Goal: Obtain resource: Obtain resource

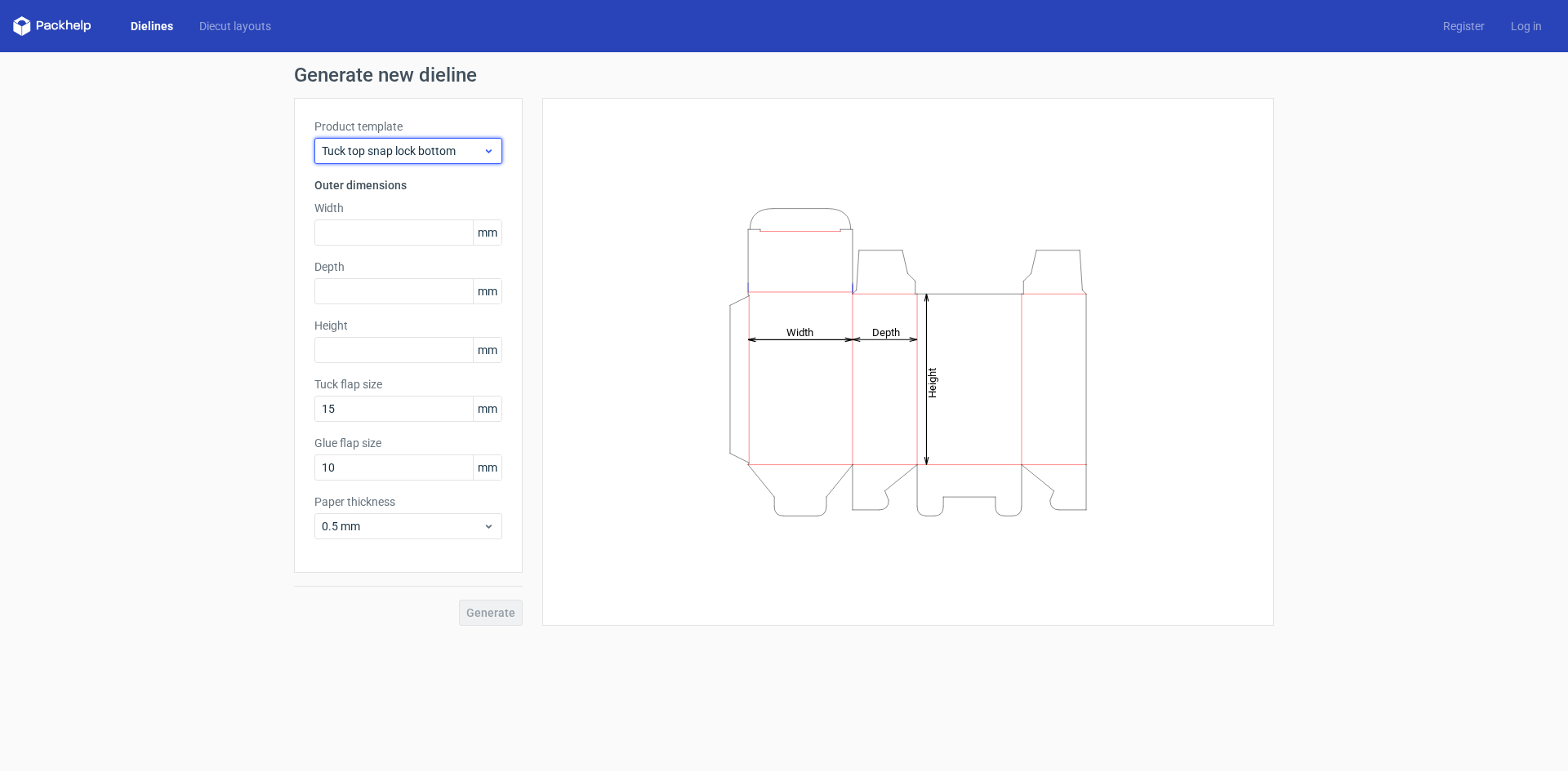
click at [494, 148] on div "Tuck top snap lock bottom" at bounding box center [408, 151] width 188 height 26
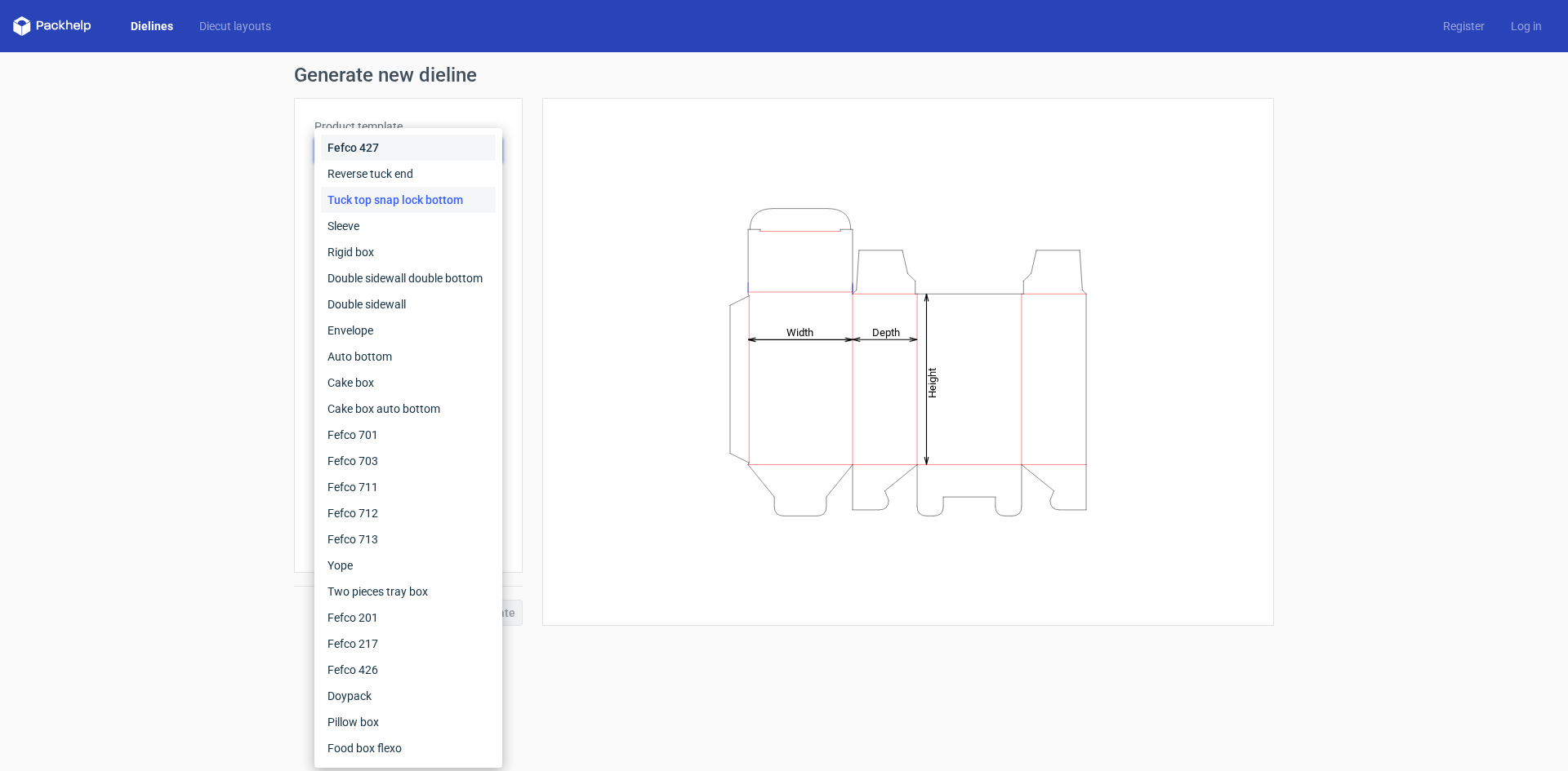
click at [489, 145] on div "Fefco 427" at bounding box center [408, 148] width 175 height 26
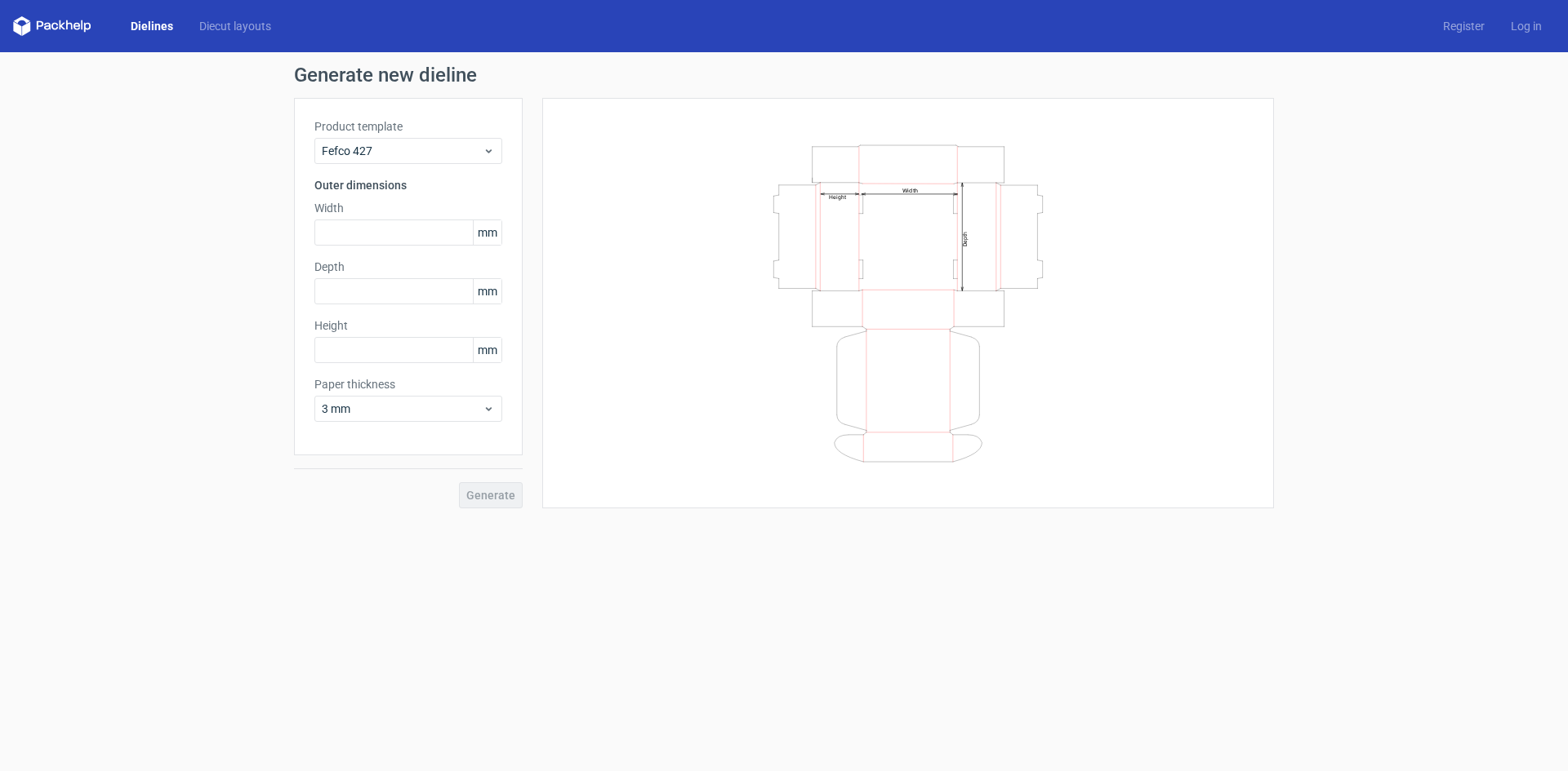
click at [661, 144] on div "Width Depth Height" at bounding box center [908, 302] width 691 height 370
click at [390, 235] on input "text" at bounding box center [408, 233] width 188 height 26
click at [415, 154] on span "Fefco 427" at bounding box center [402, 150] width 161 height 17
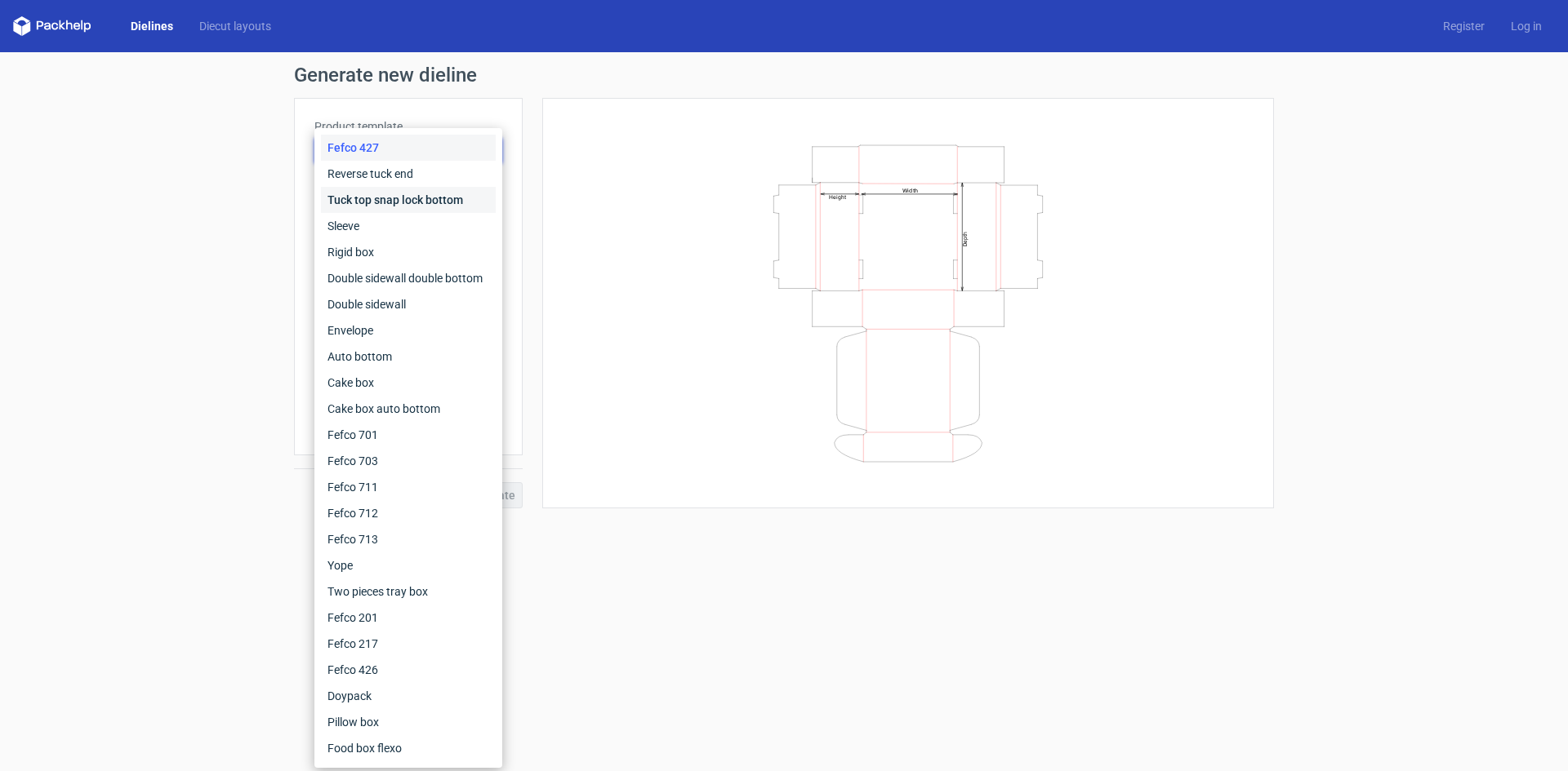
click at [407, 198] on div "Tuck top snap lock bottom" at bounding box center [408, 200] width 175 height 26
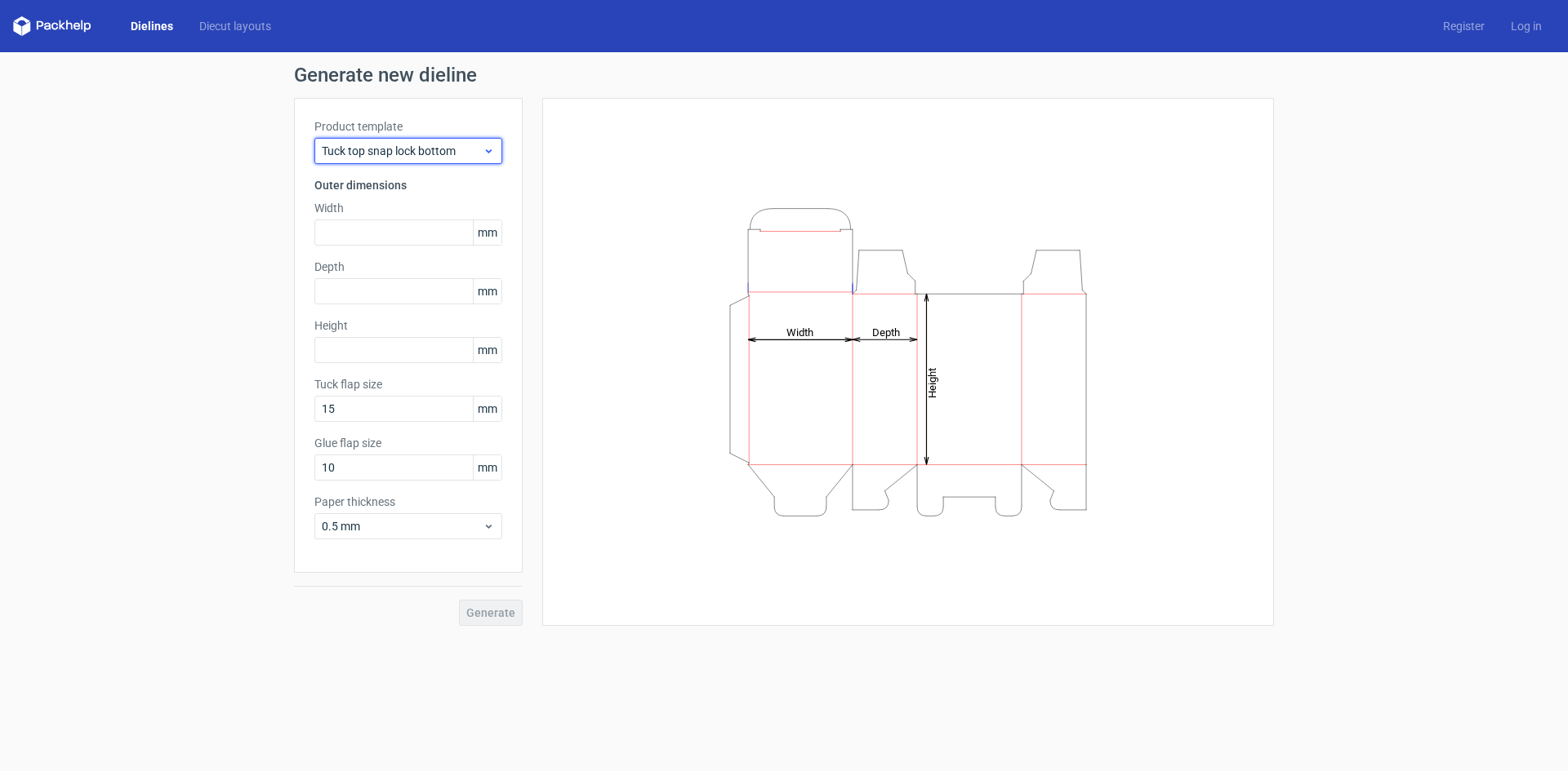
click at [453, 150] on span "Tuck top snap lock bottom" at bounding box center [402, 150] width 161 height 17
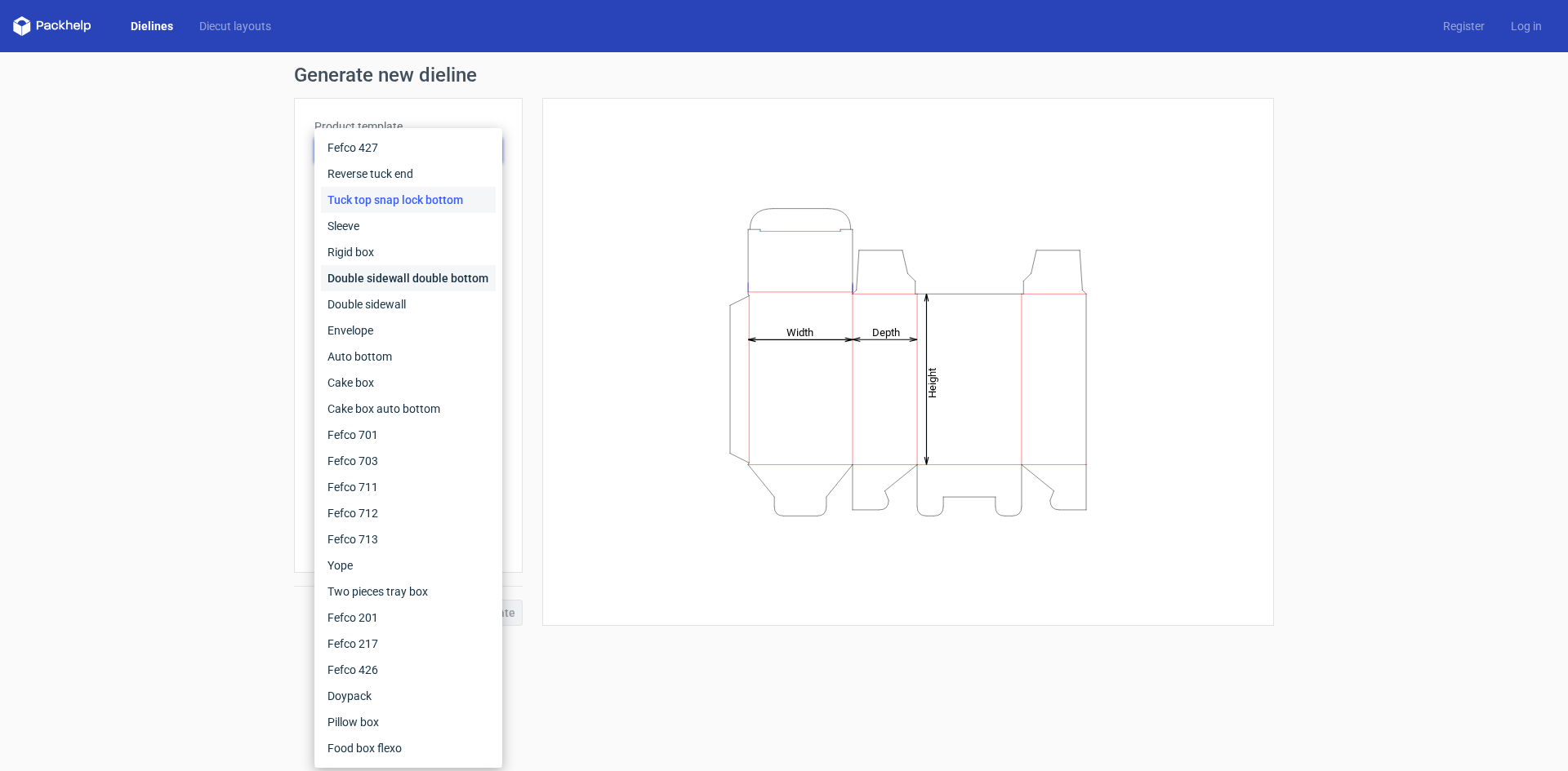
click at [366, 284] on div "Double sidewall double bottom" at bounding box center [408, 278] width 175 height 26
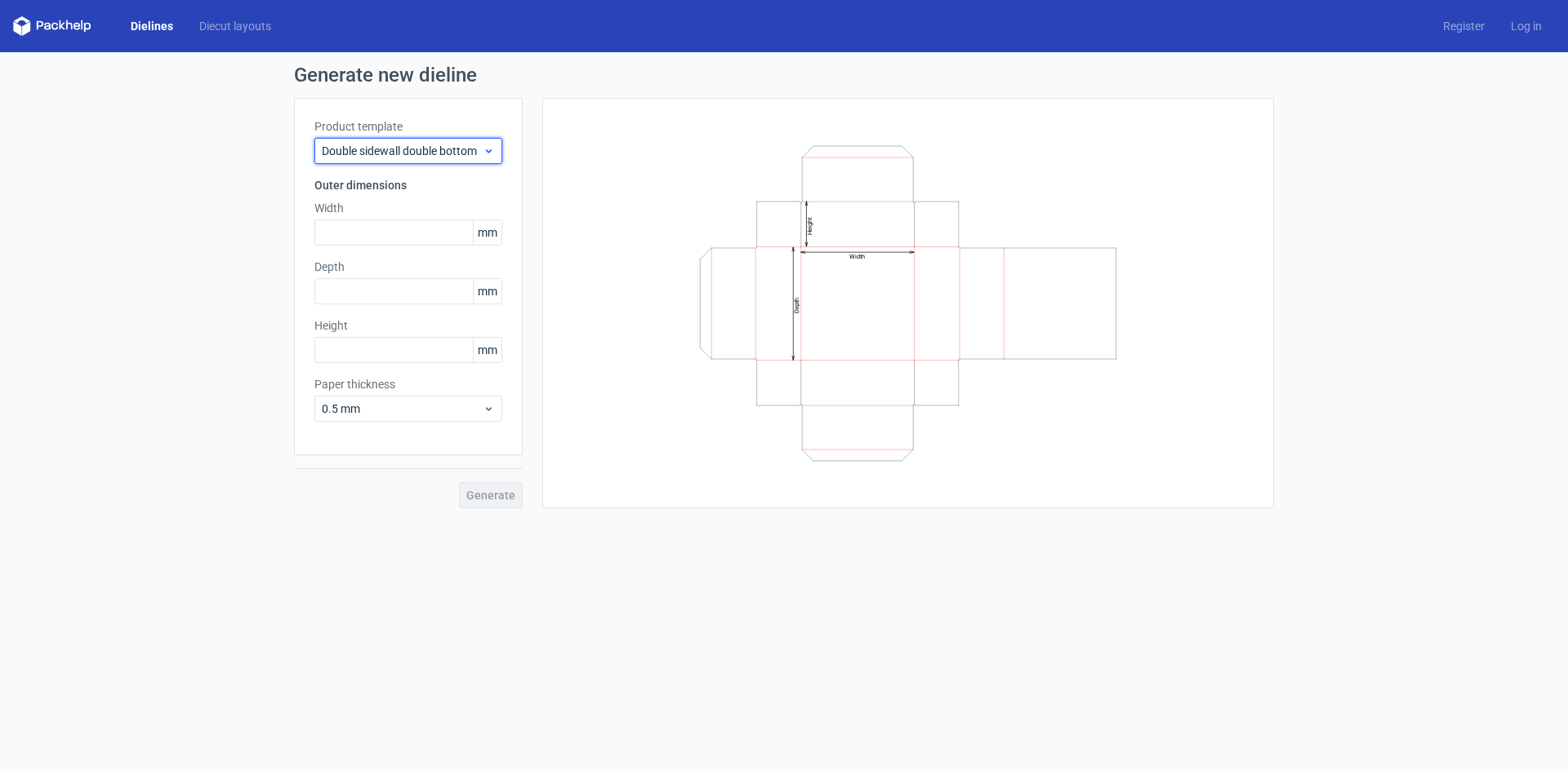
click at [436, 156] on span "Double sidewall double bottom" at bounding box center [402, 150] width 161 height 17
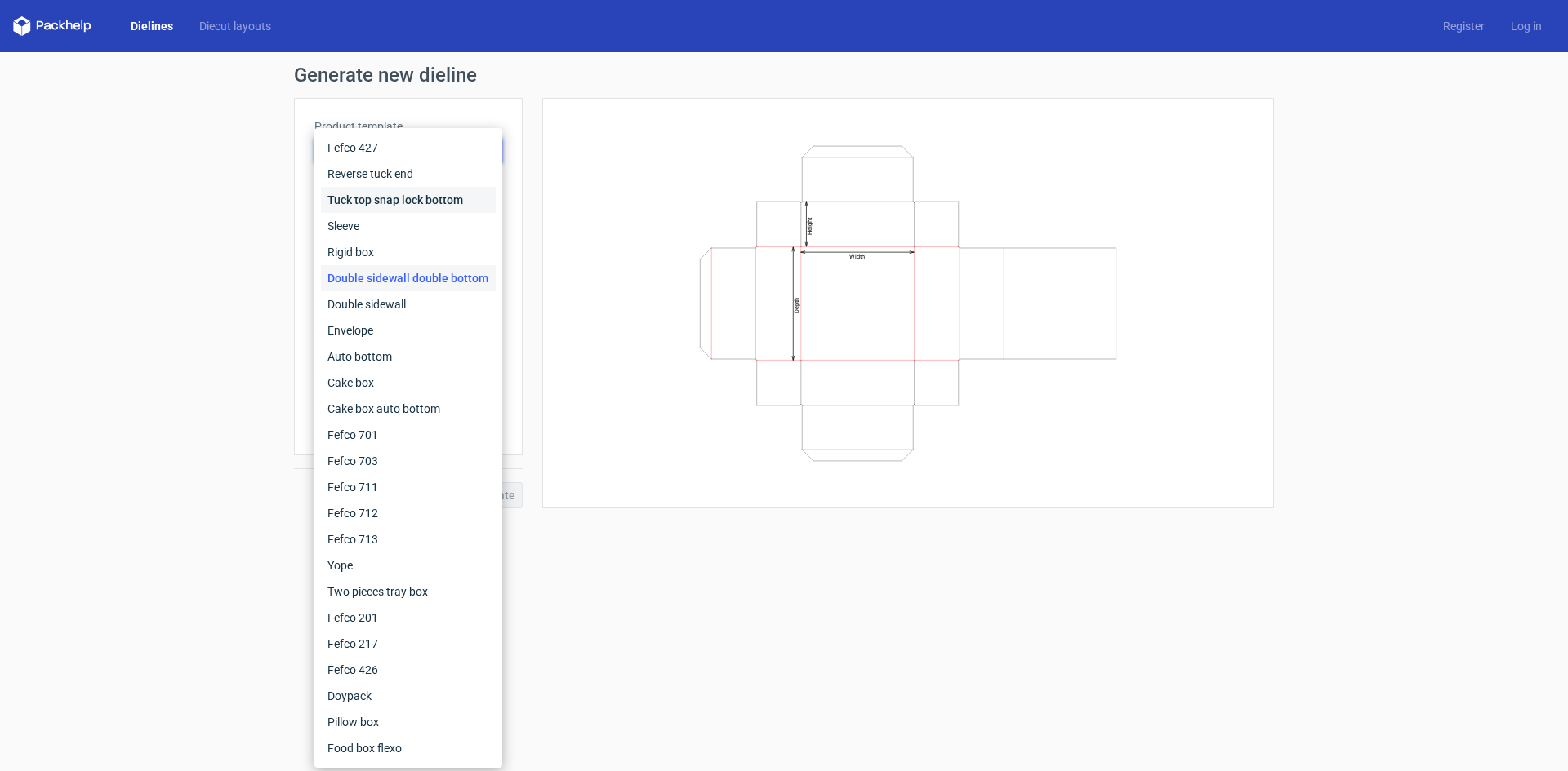
click at [370, 206] on div "Tuck top snap lock bottom" at bounding box center [408, 200] width 175 height 26
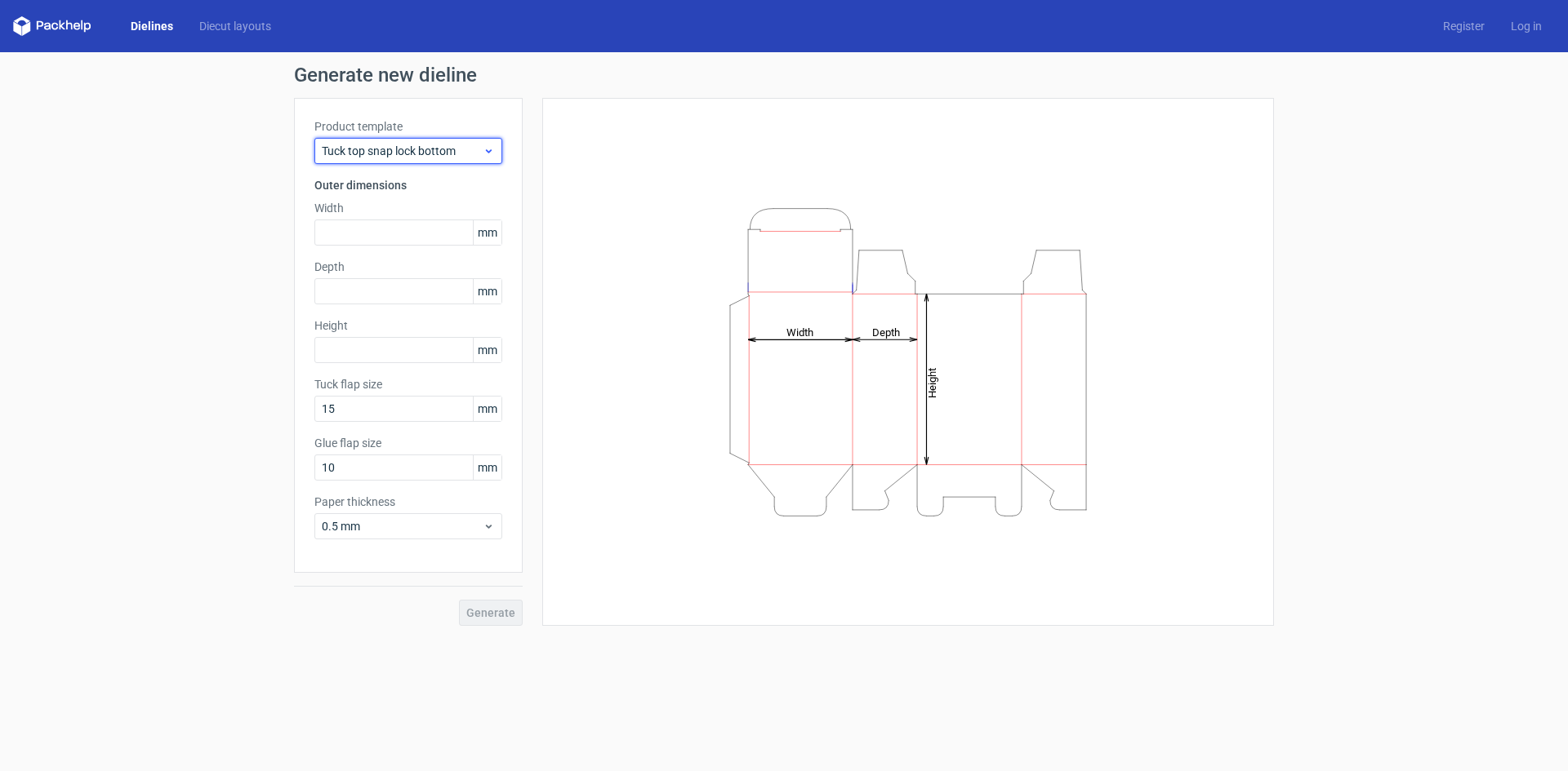
click at [456, 153] on span "Tuck top snap lock bottom" at bounding box center [402, 150] width 161 height 17
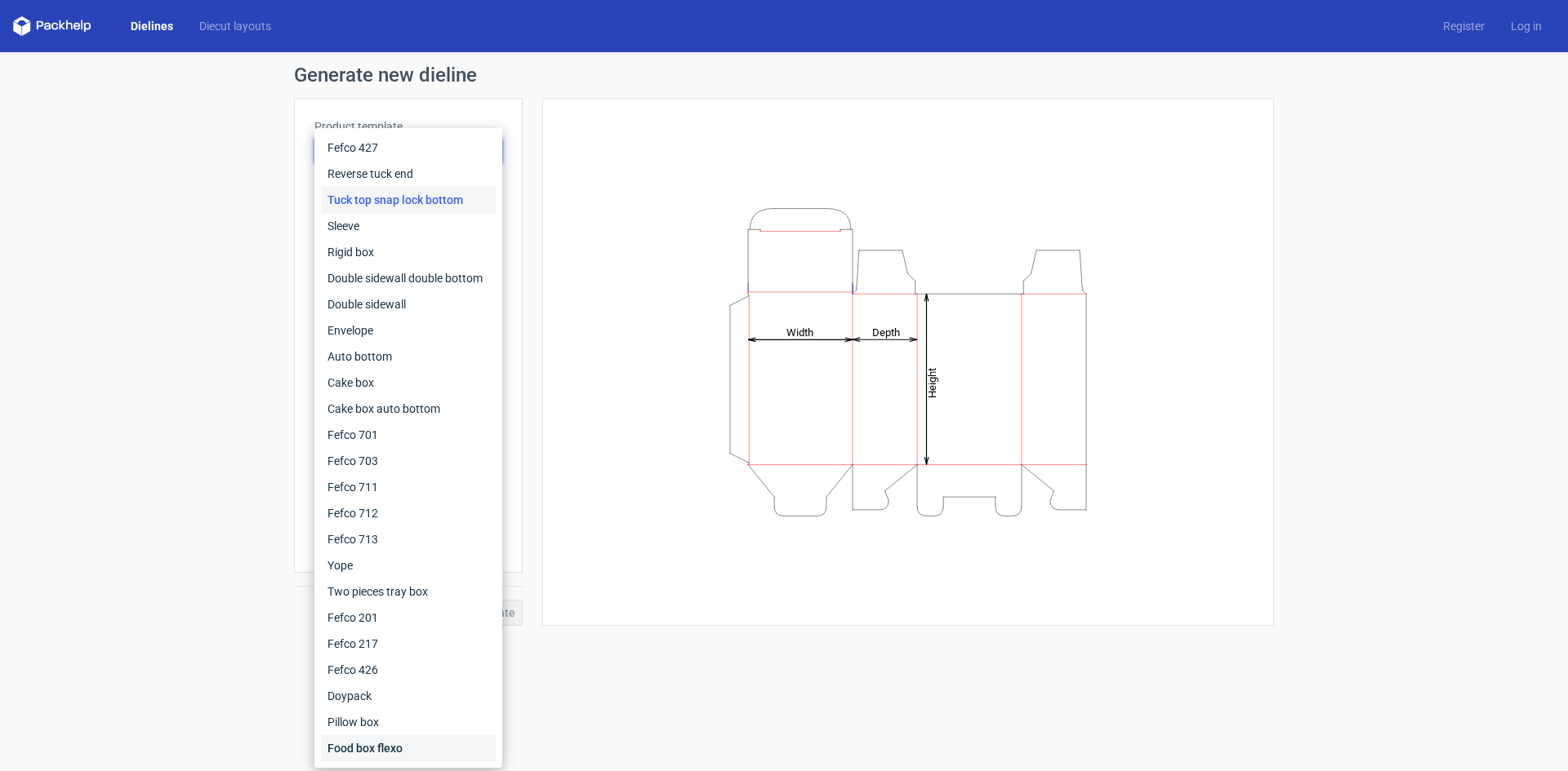
click at [379, 749] on div "Food box flexo" at bounding box center [408, 748] width 175 height 26
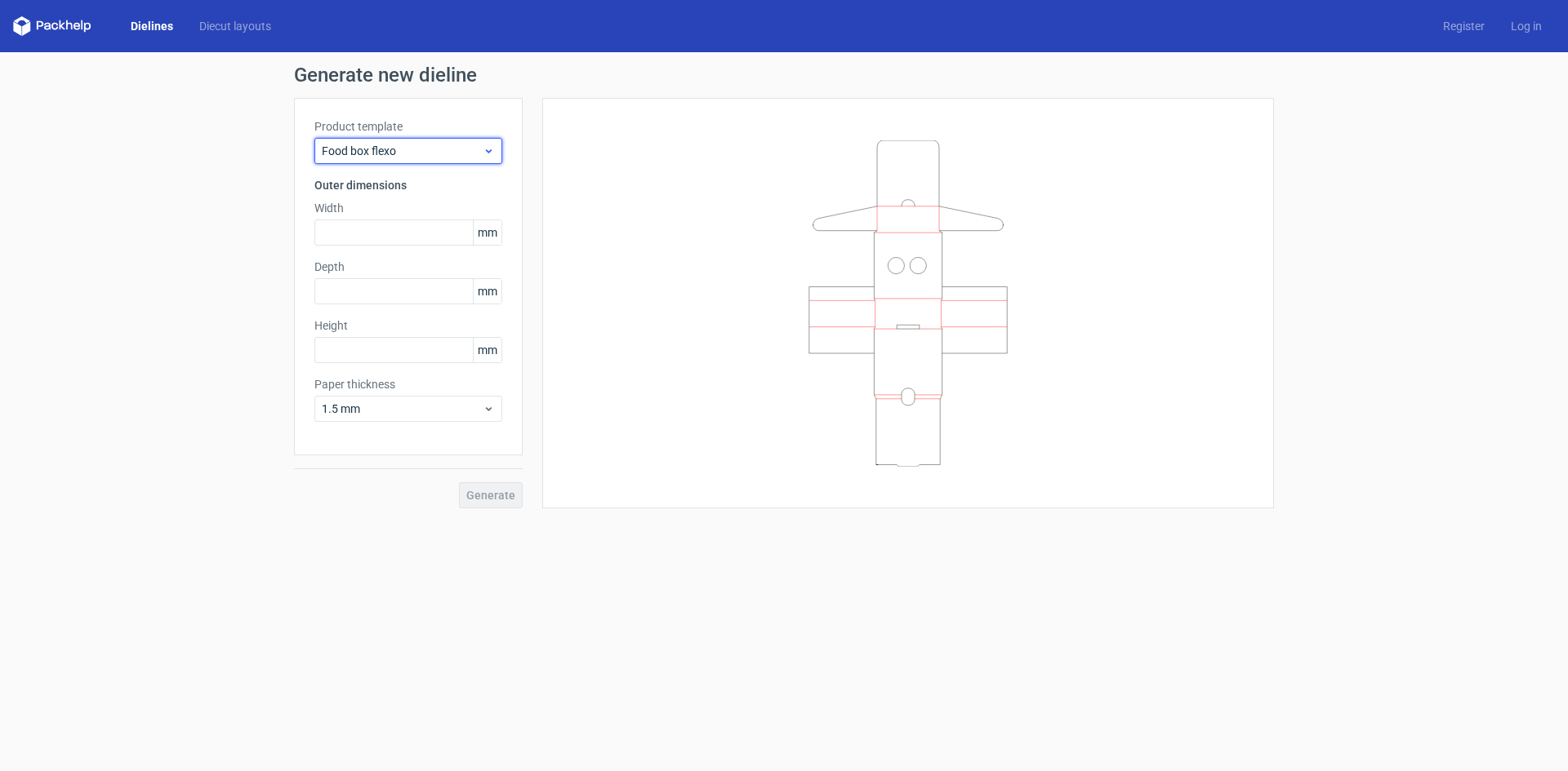
click at [414, 151] on span "Food box flexo" at bounding box center [402, 150] width 161 height 17
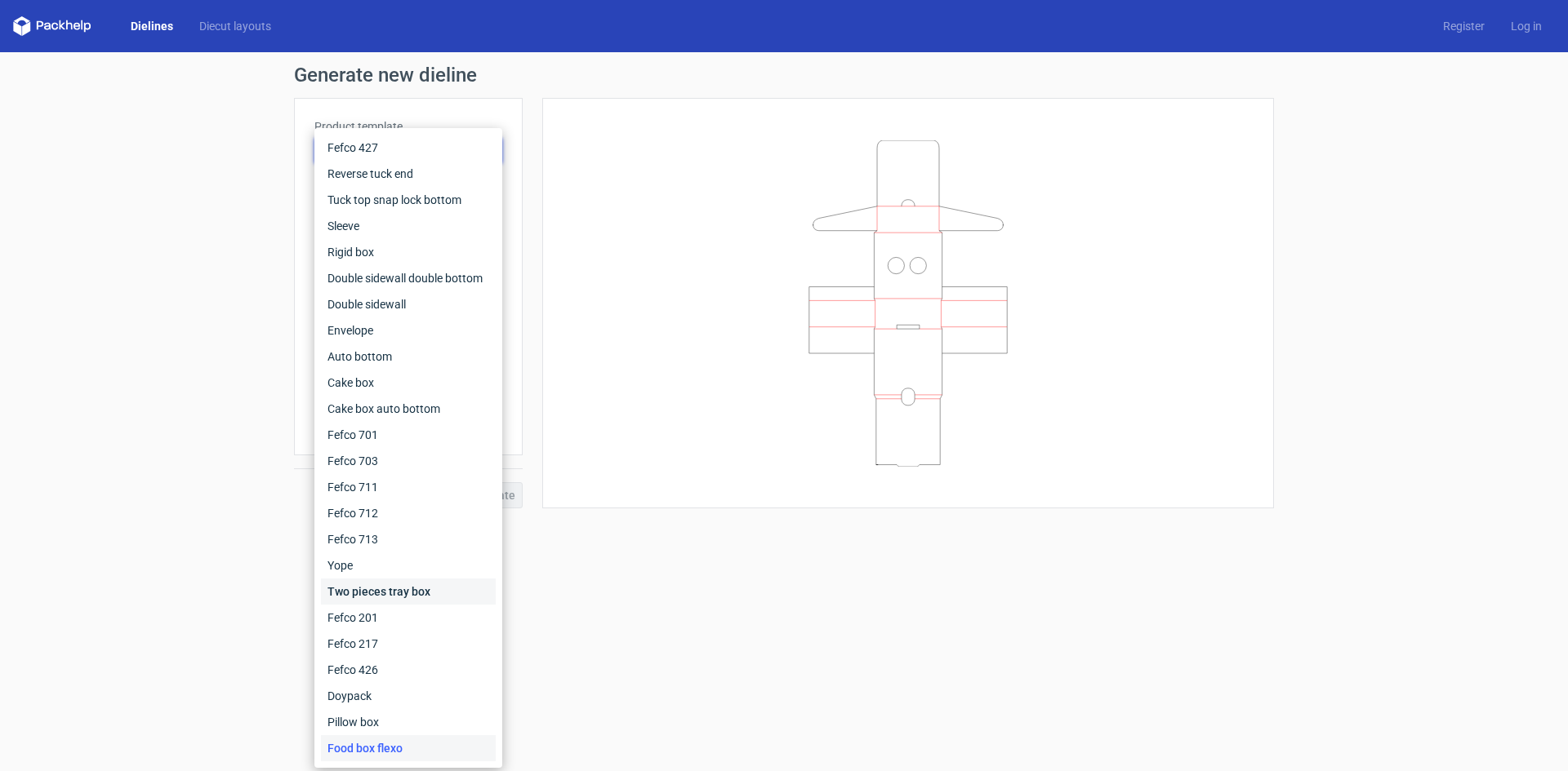
click at [377, 594] on div "Two pieces tray box" at bounding box center [408, 592] width 175 height 26
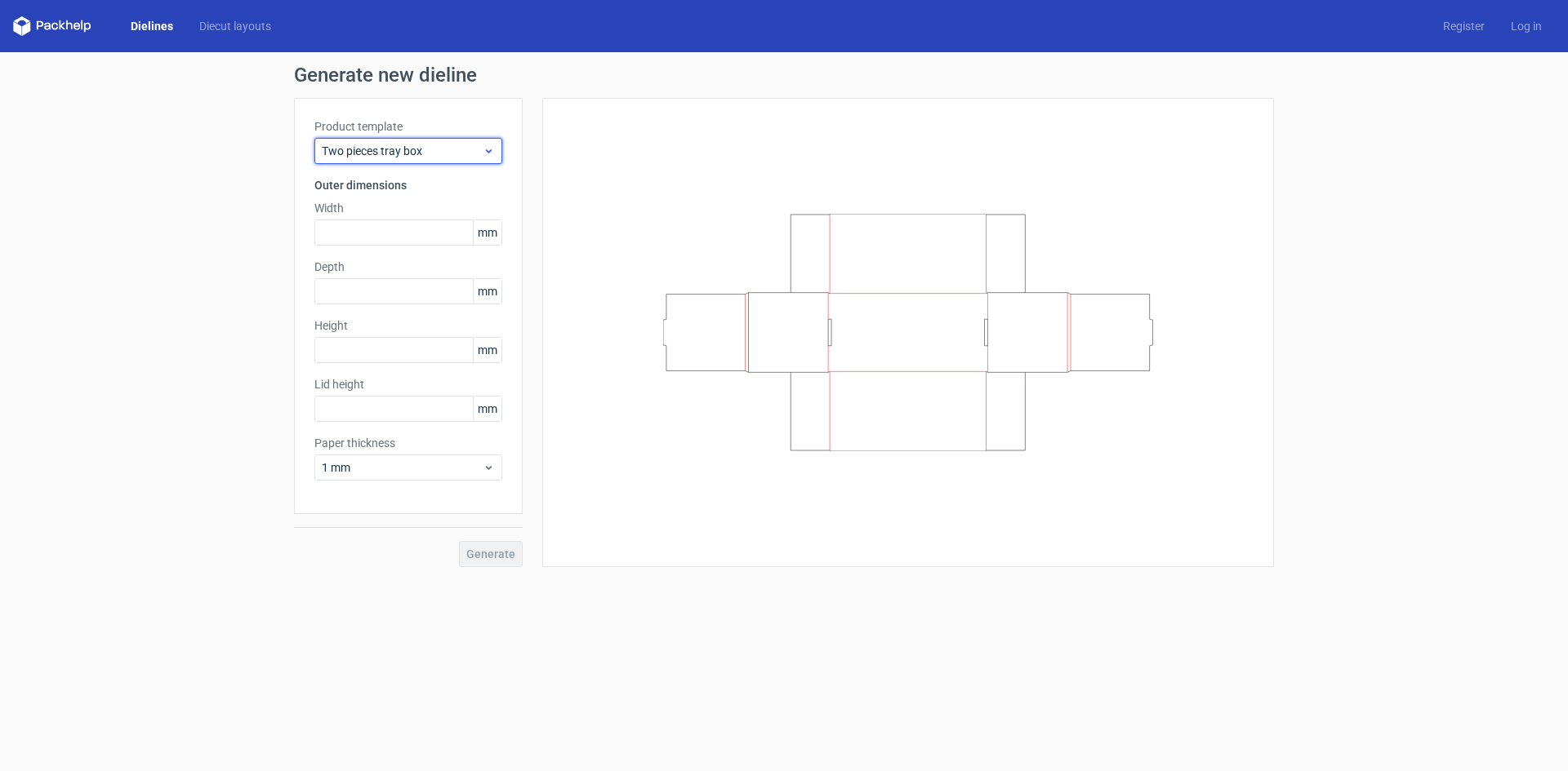
click at [422, 156] on span "Two pieces tray box" at bounding box center [402, 150] width 161 height 17
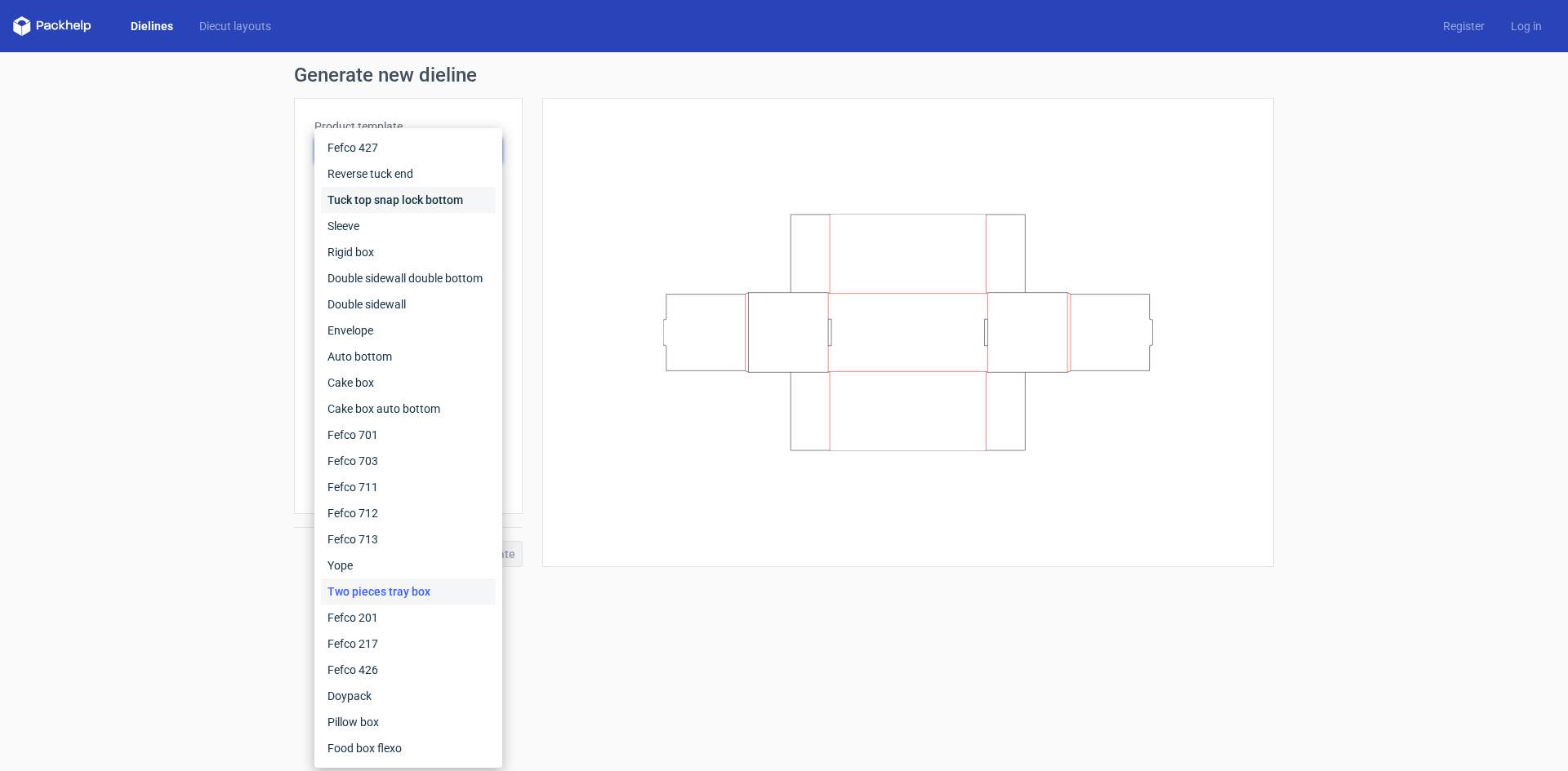
click at [377, 204] on div "Tuck top snap lock bottom" at bounding box center [408, 200] width 175 height 26
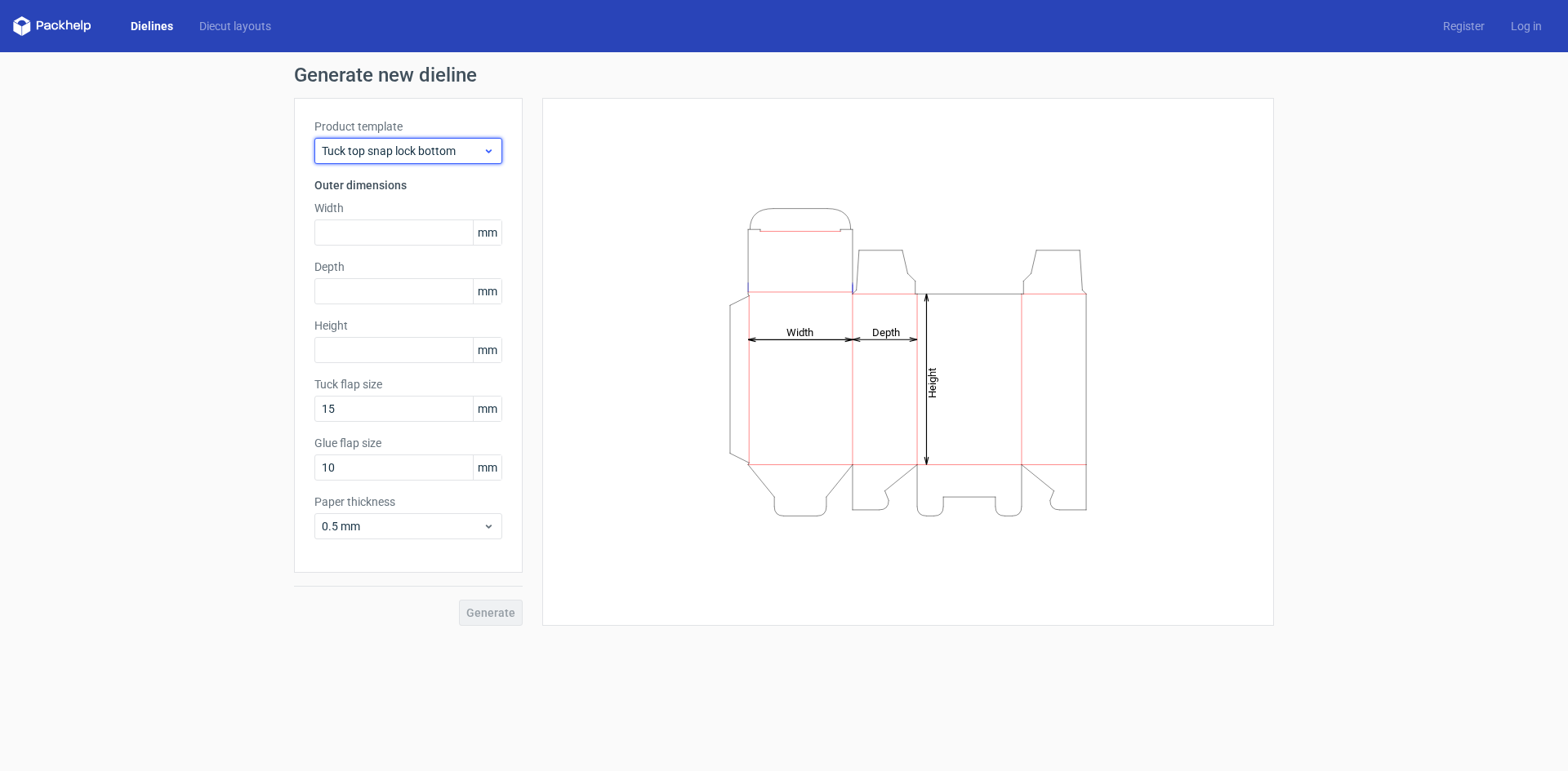
click at [456, 155] on span "Tuck top snap lock bottom" at bounding box center [402, 150] width 161 height 17
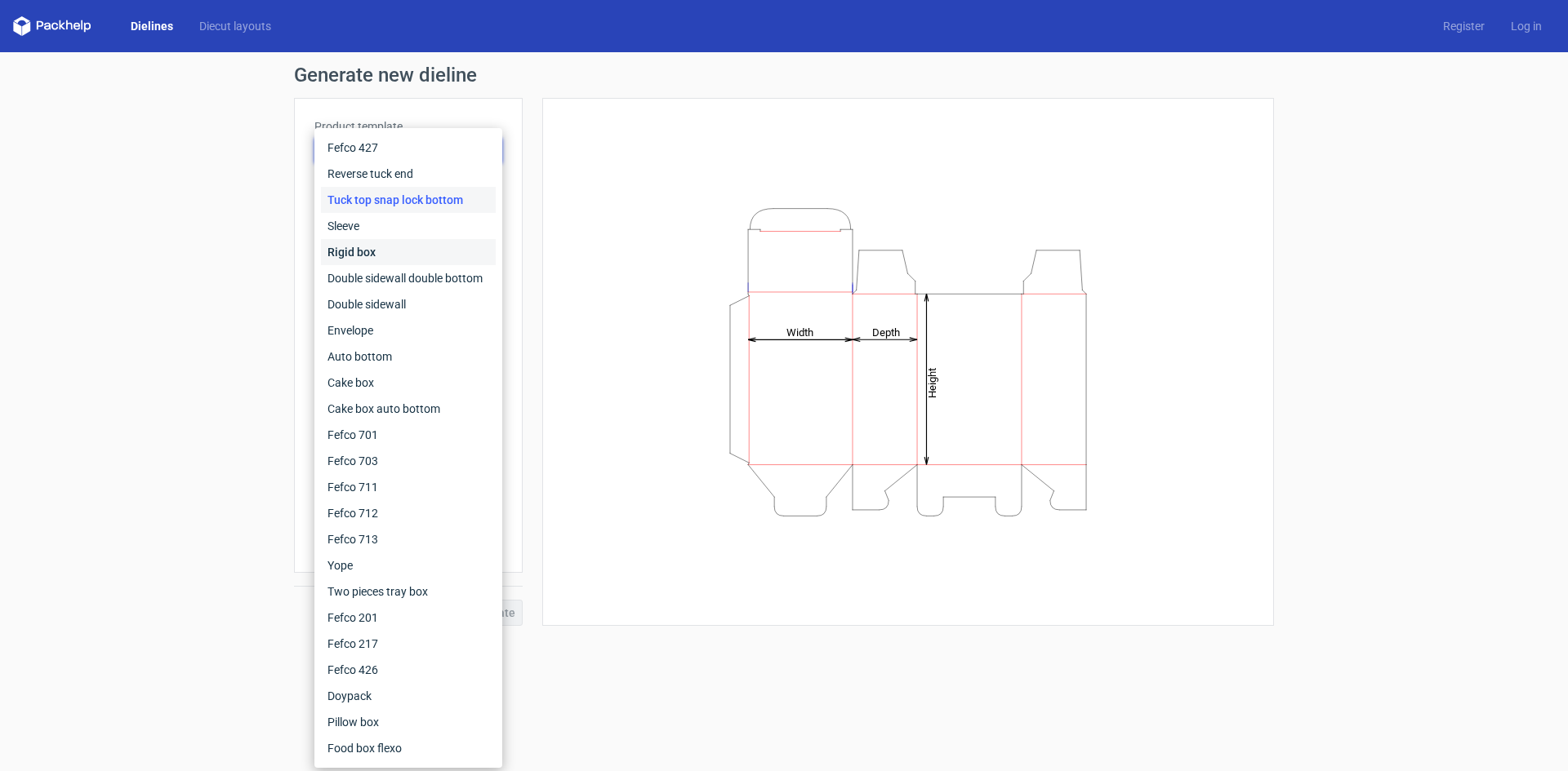
click at [366, 253] on div "Rigid box" at bounding box center [408, 253] width 175 height 26
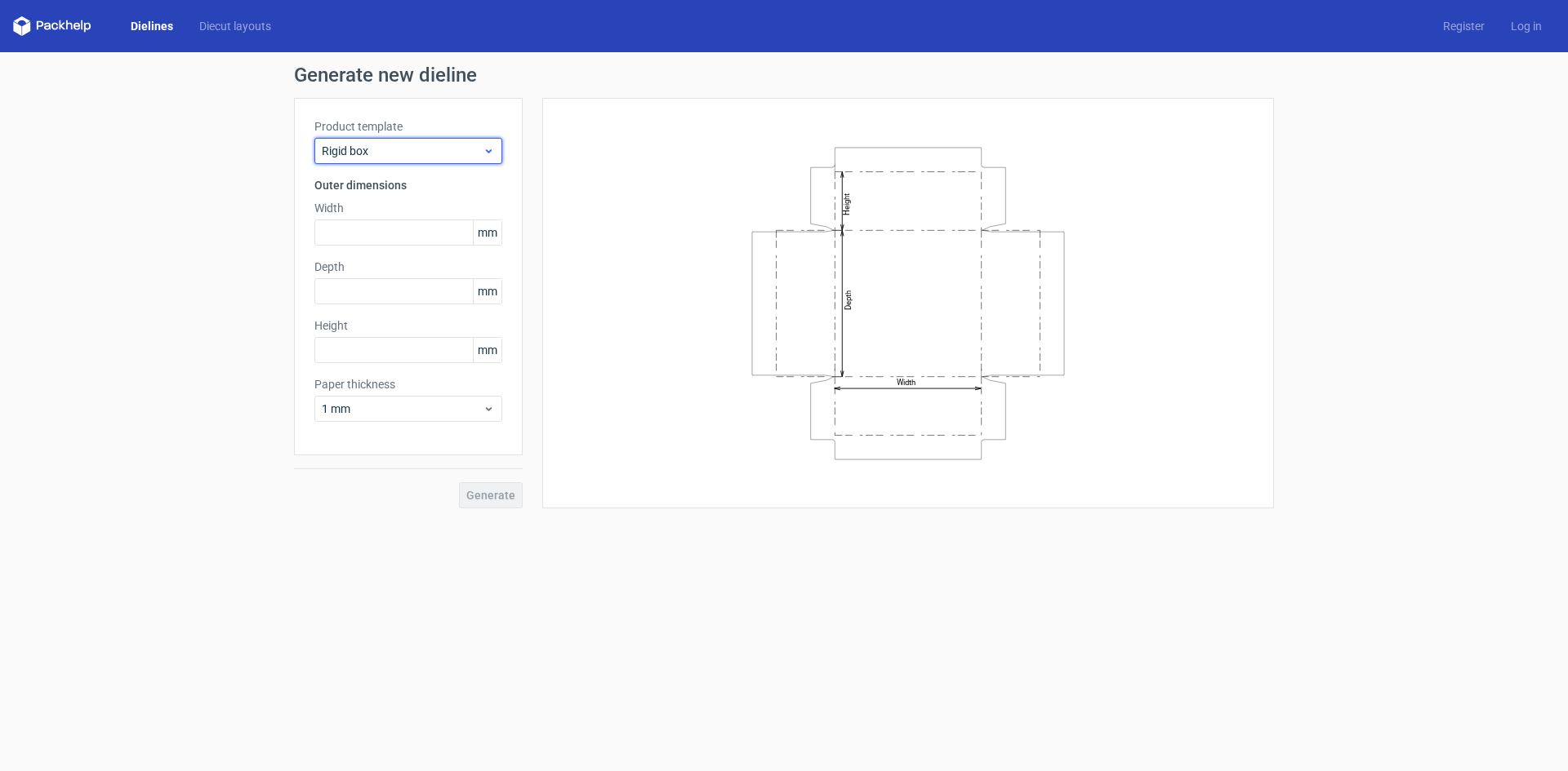
click at [383, 147] on span "Rigid box" at bounding box center [402, 150] width 161 height 17
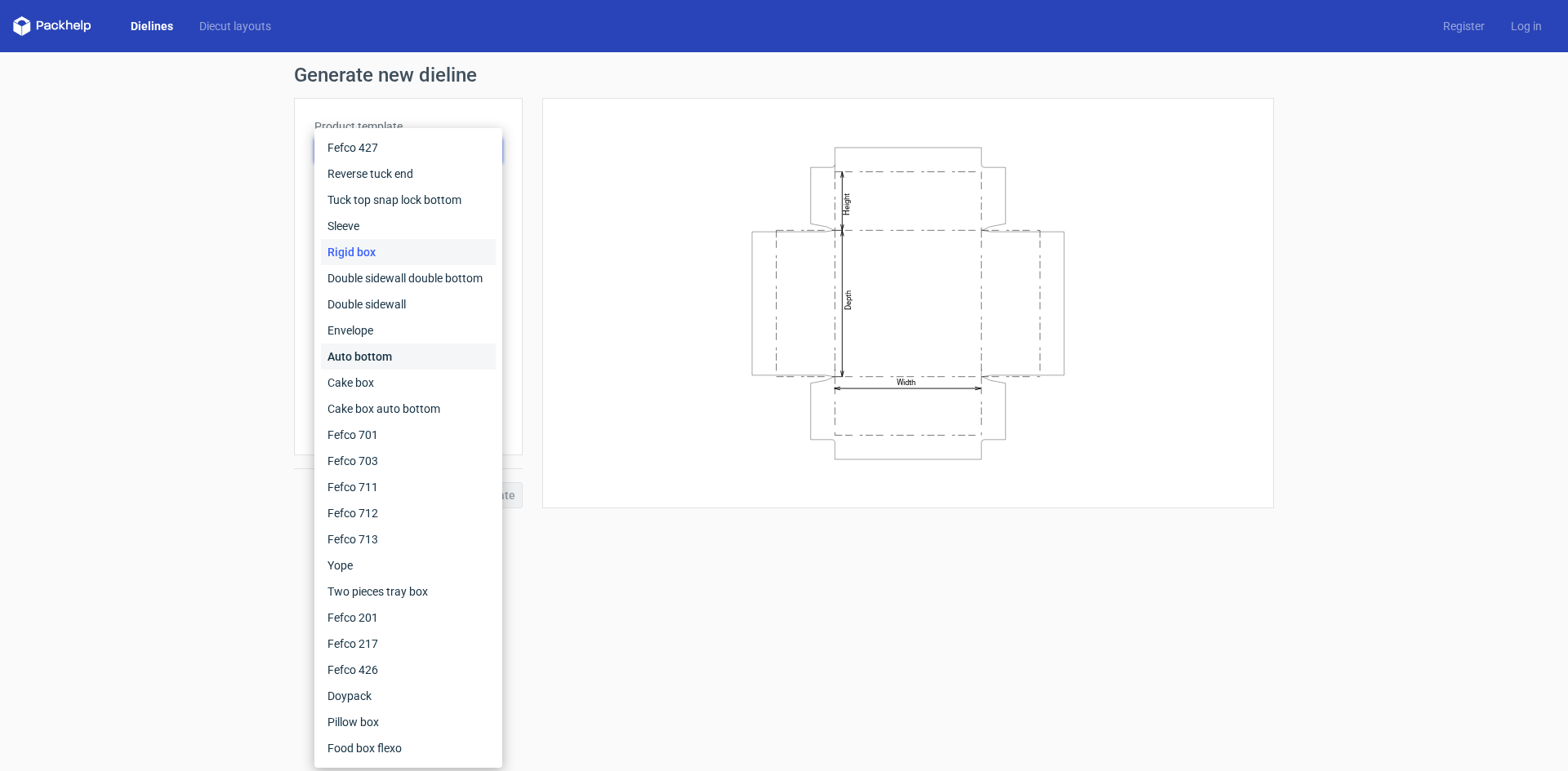
click at [361, 358] on div "Auto bottom" at bounding box center [408, 357] width 175 height 26
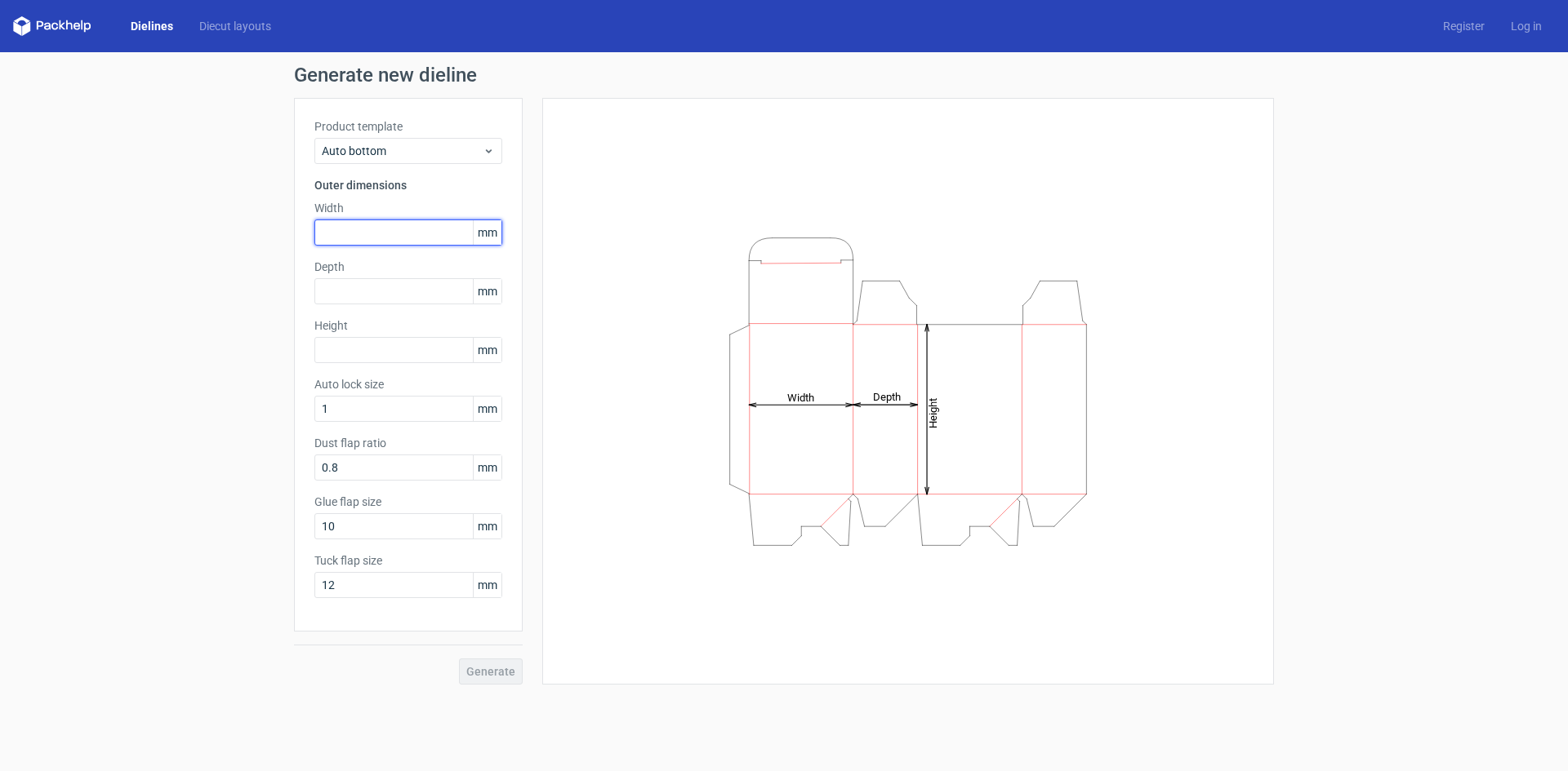
click at [389, 226] on input "text" at bounding box center [408, 233] width 188 height 26
type input "245"
click at [391, 290] on input "text" at bounding box center [408, 291] width 188 height 26
type input "180"
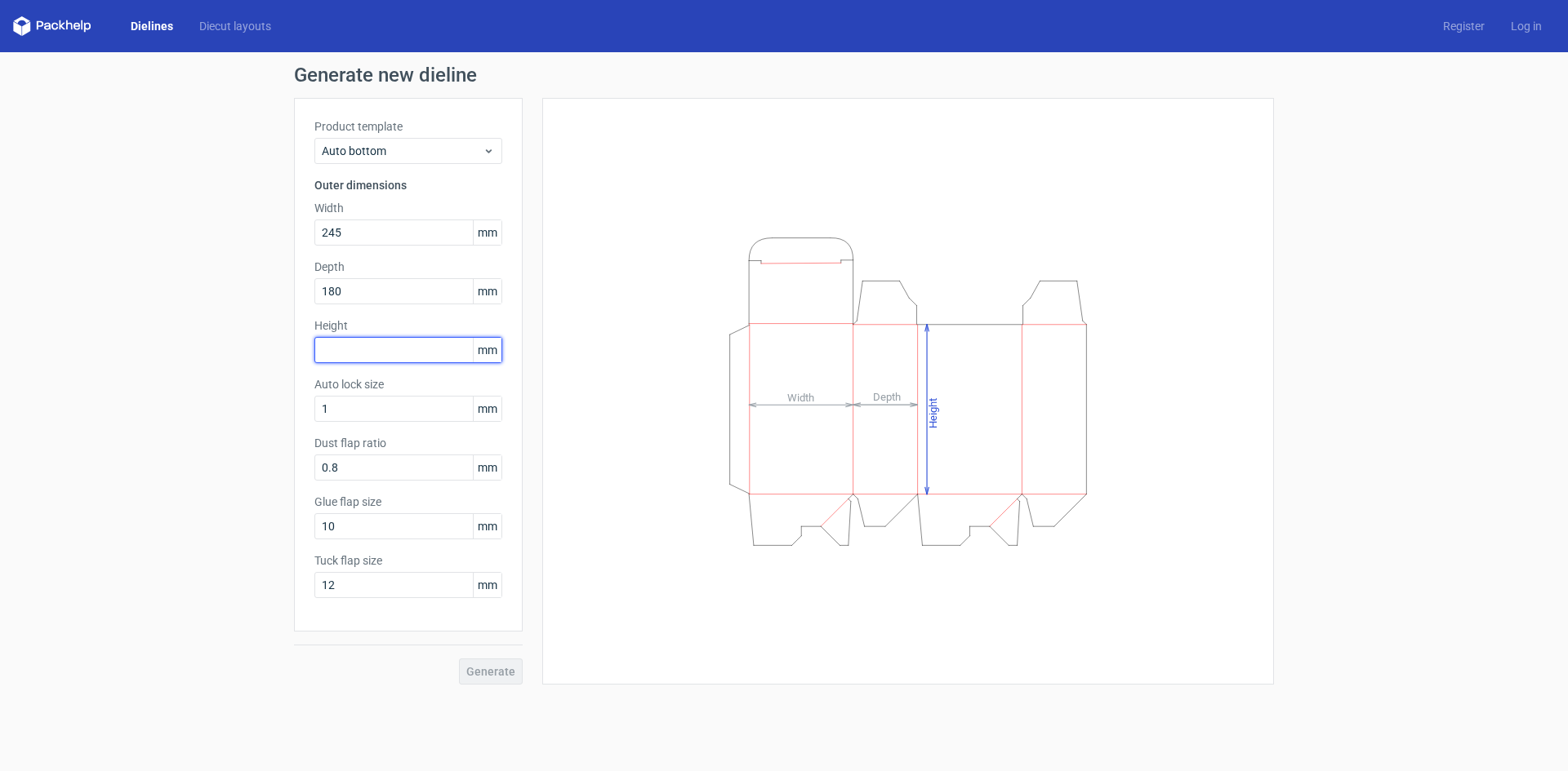
click at [398, 351] on input "text" at bounding box center [408, 351] width 188 height 26
type input "135"
click at [459, 659] on button "Generate" at bounding box center [491, 672] width 64 height 26
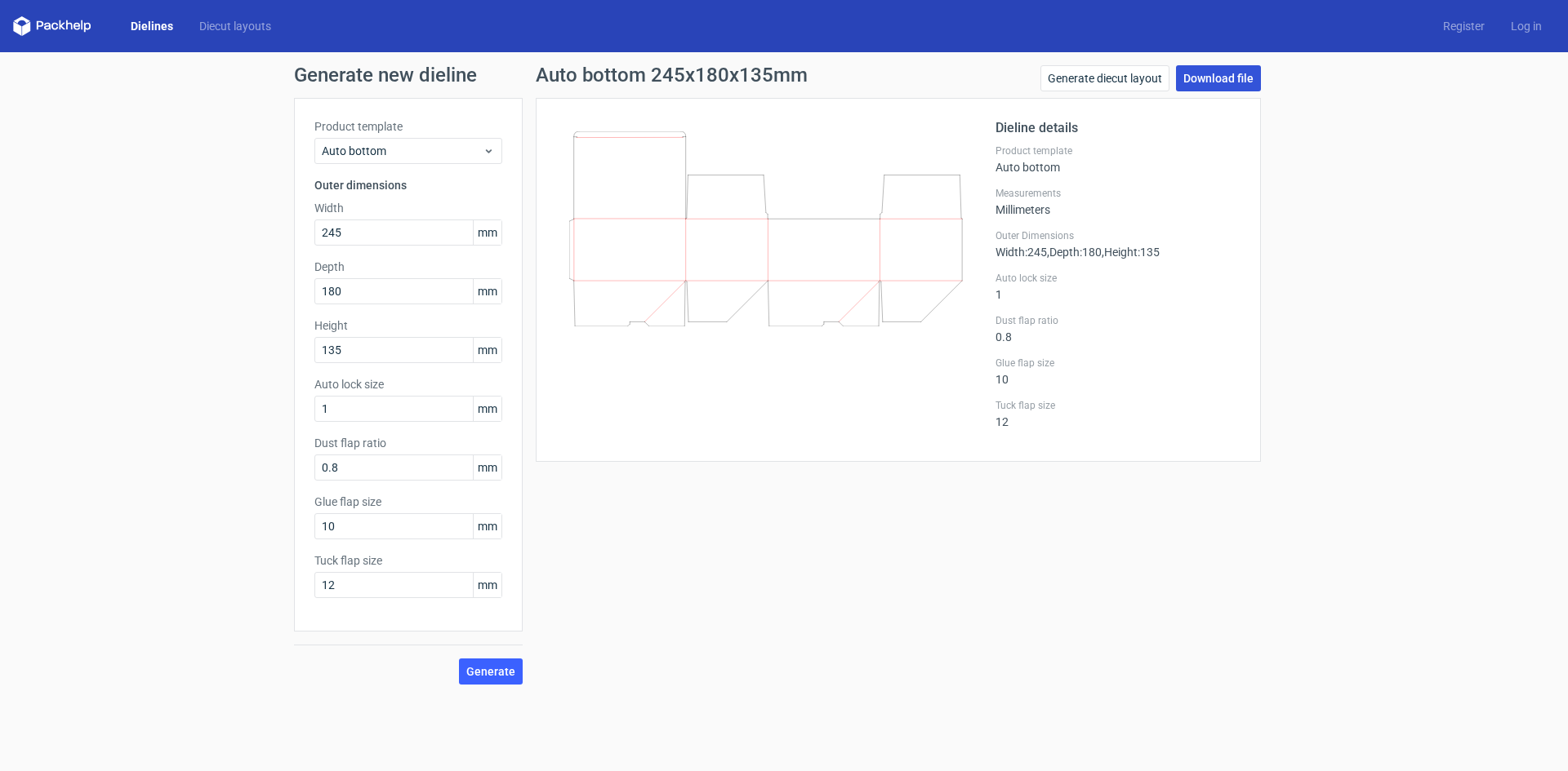
click at [1216, 83] on link "Download file" at bounding box center [1218, 79] width 85 height 26
